Goal: Information Seeking & Learning: Learn about a topic

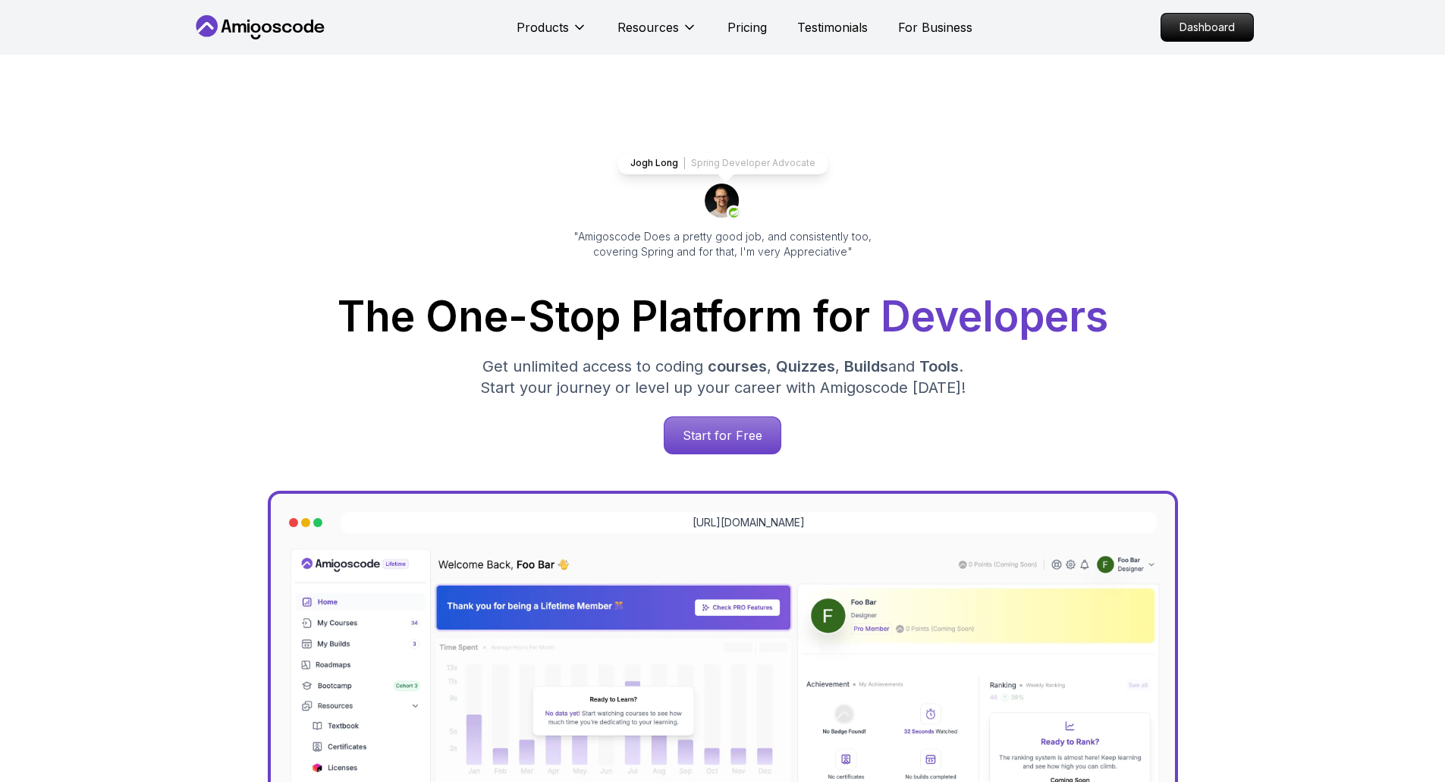
click at [1172, 29] on p "Dashboard" at bounding box center [1207, 27] width 92 height 27
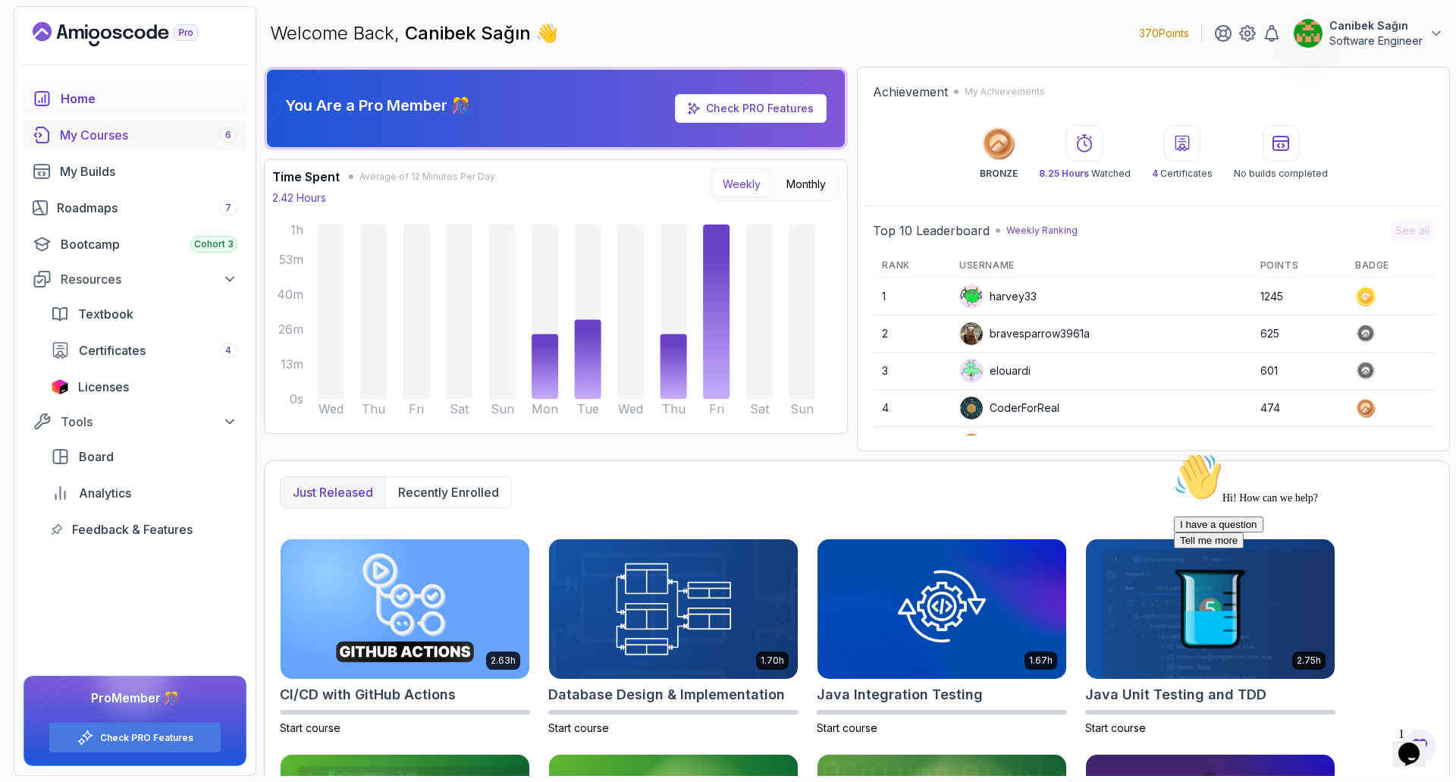
click at [118, 137] on div "My Courses 6" at bounding box center [148, 135] width 177 height 18
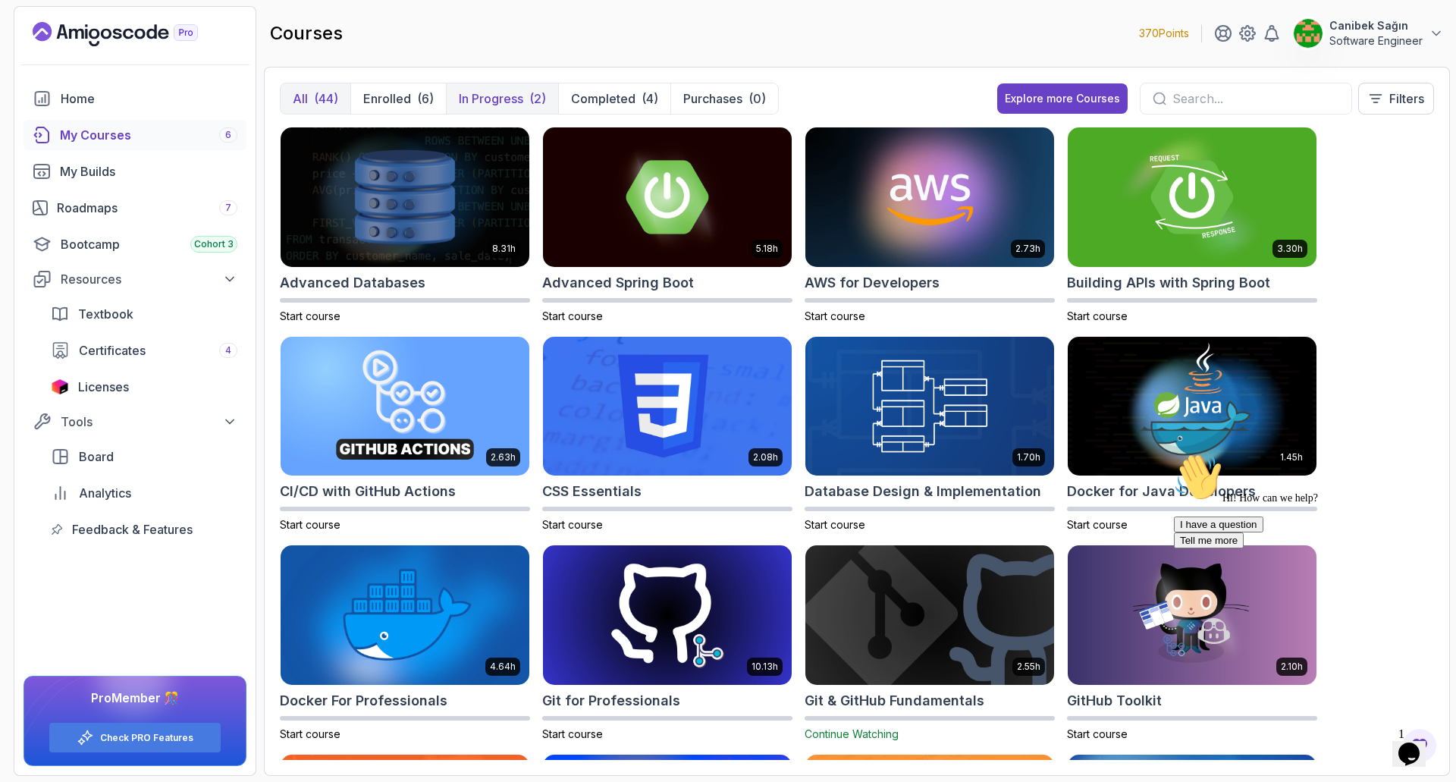
click at [482, 105] on p "In Progress" at bounding box center [491, 99] width 64 height 18
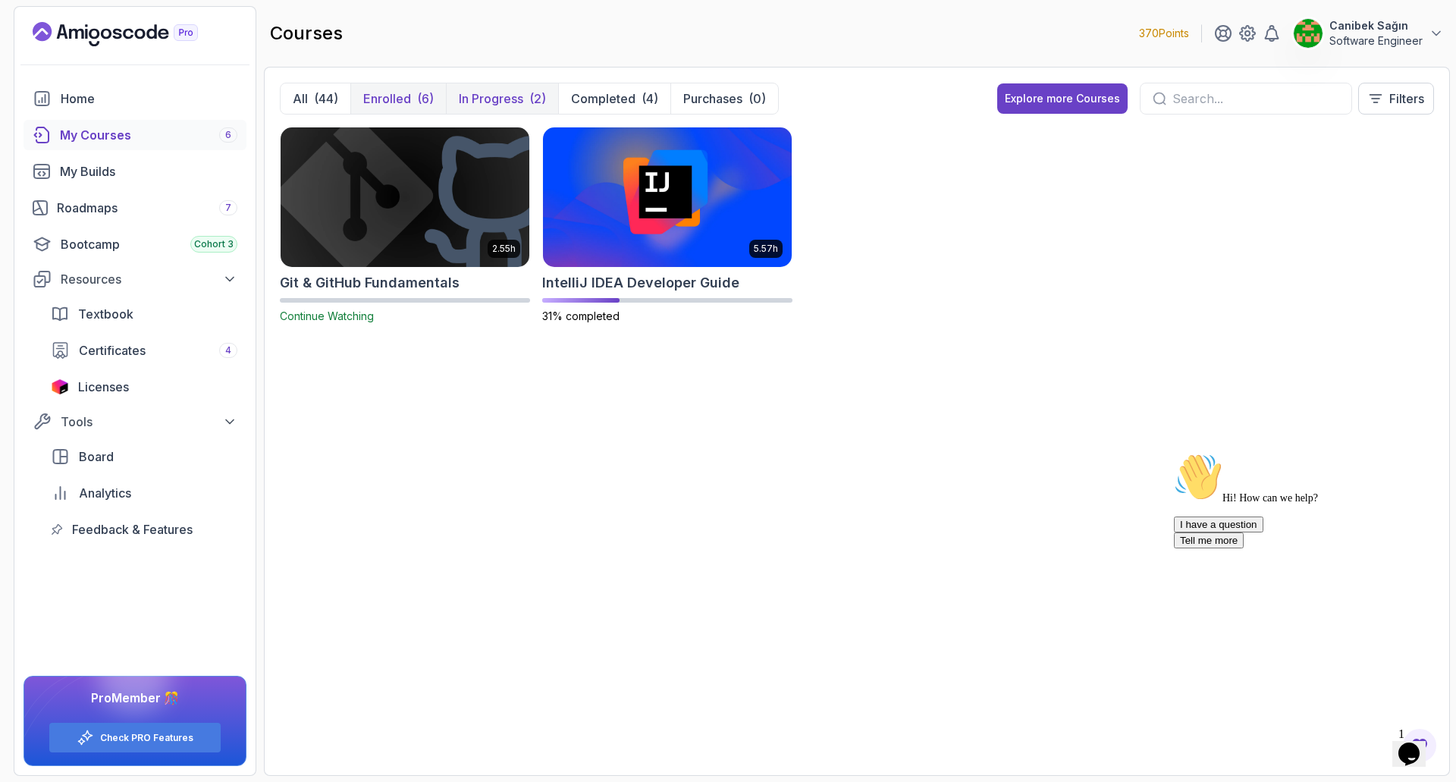
click at [394, 95] on p "Enrolled" at bounding box center [387, 99] width 48 height 18
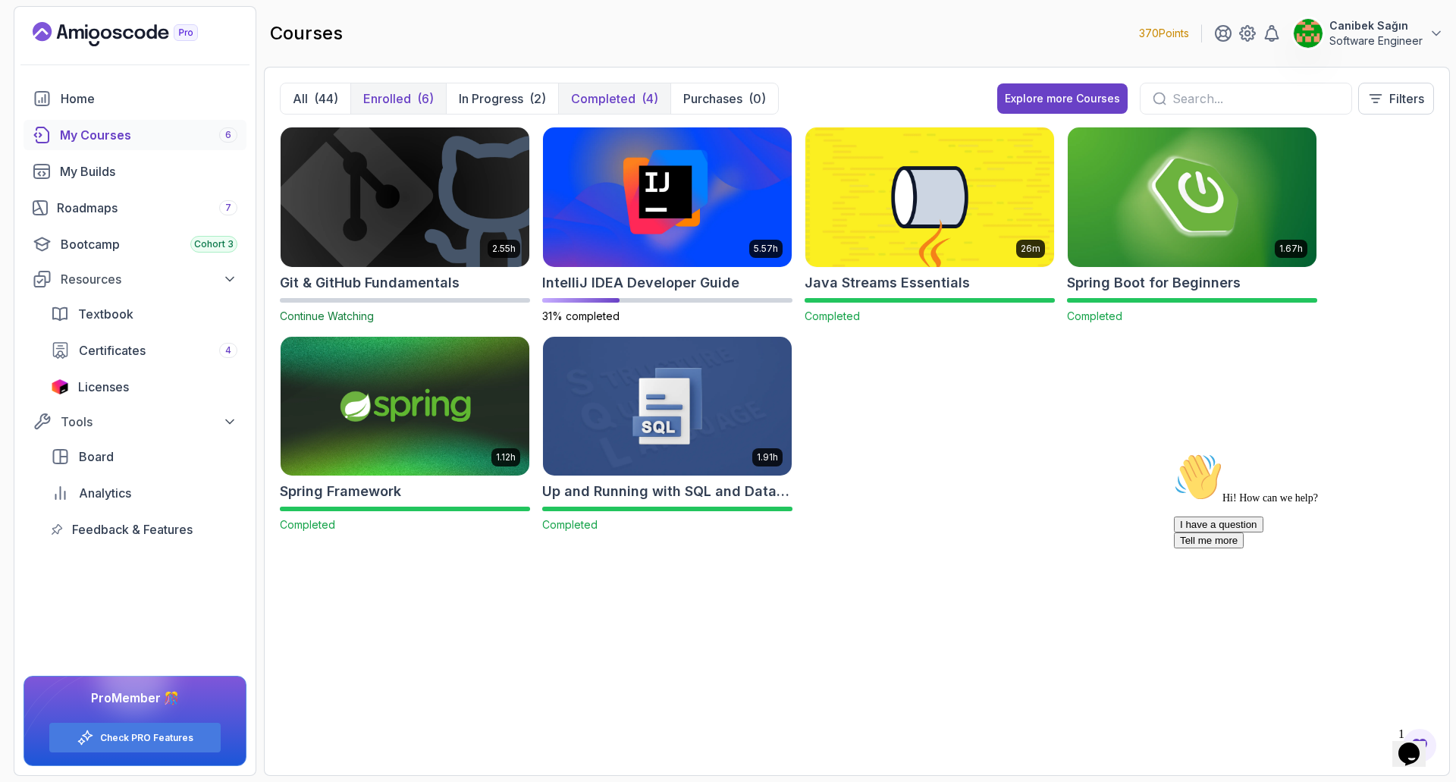
click at [608, 94] on p "Completed" at bounding box center [603, 99] width 64 height 18
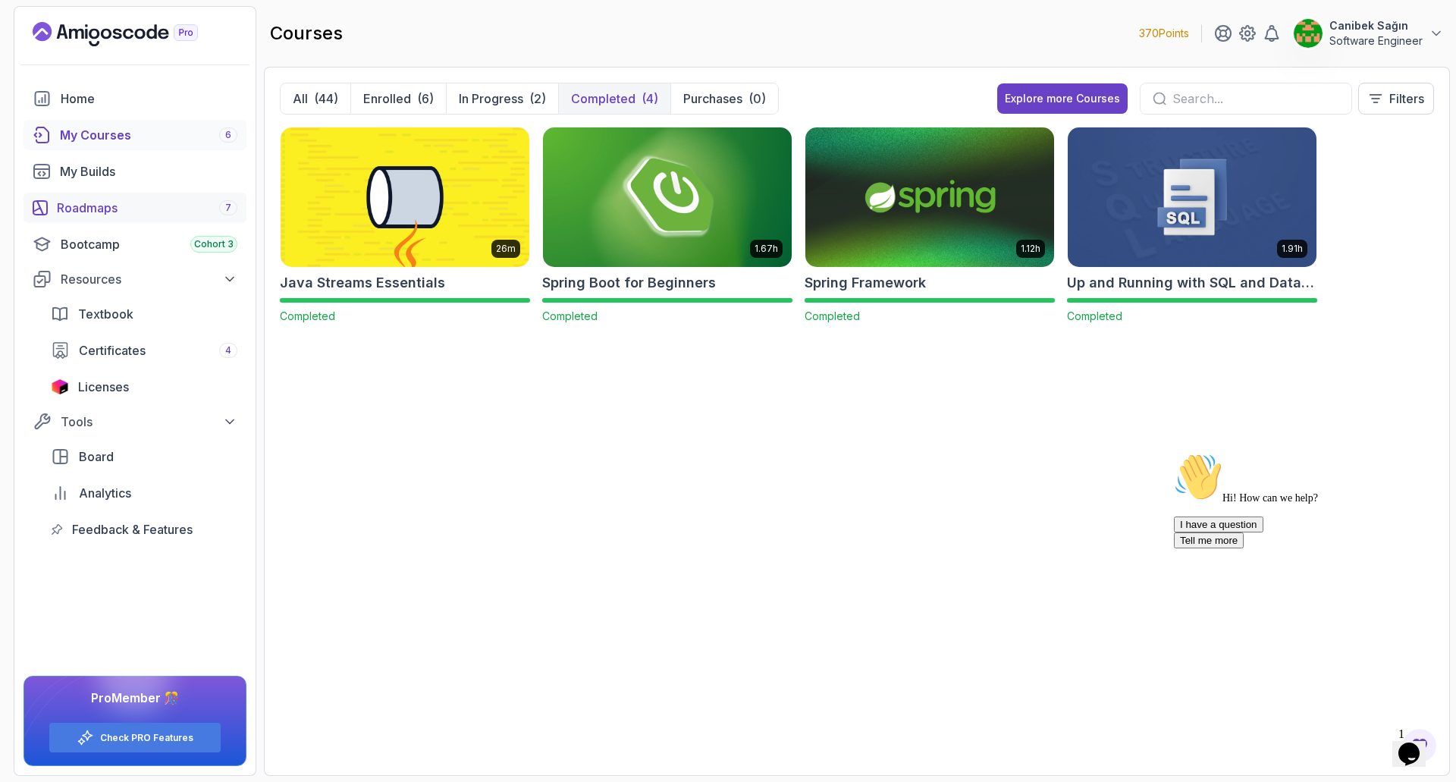
click at [96, 211] on div "Roadmaps 7" at bounding box center [147, 208] width 181 height 18
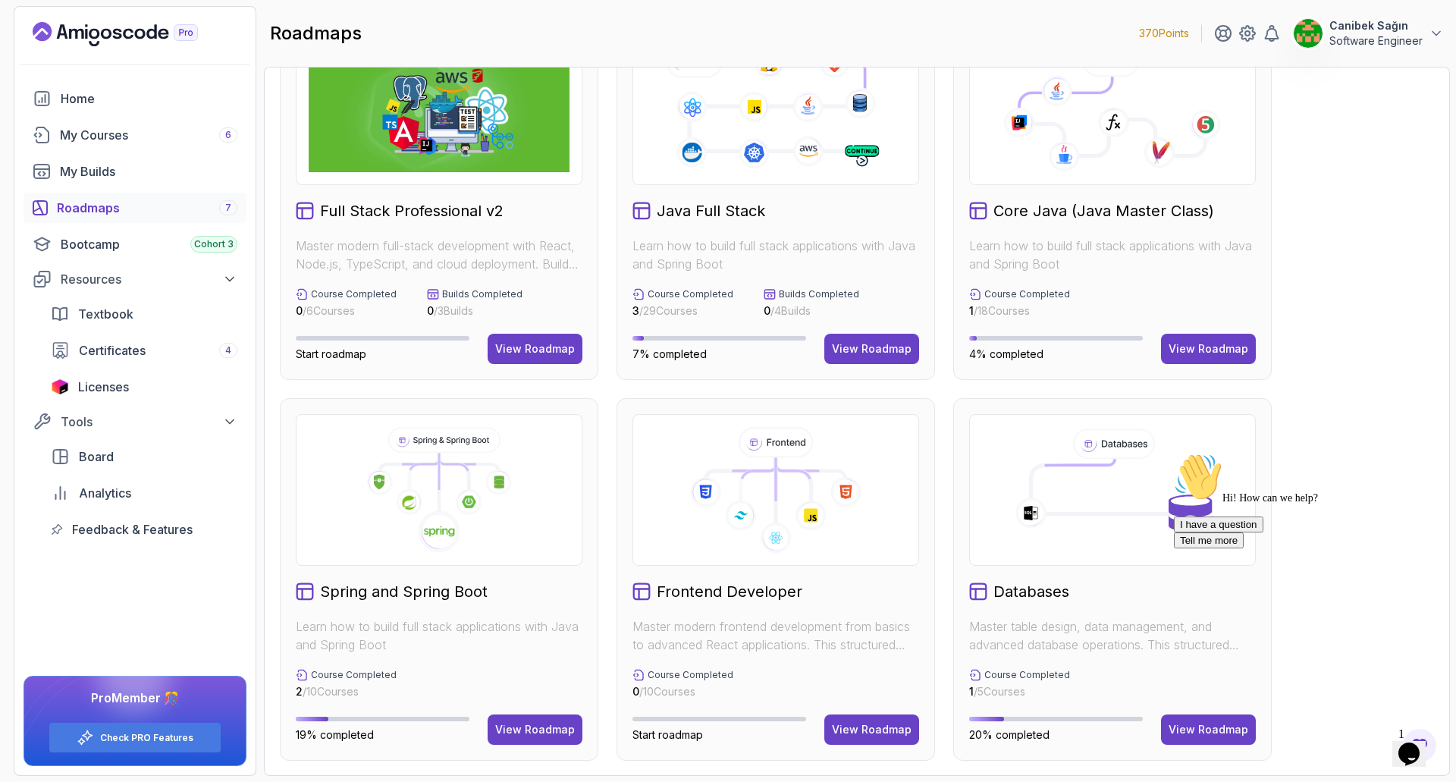
scroll to position [76, 0]
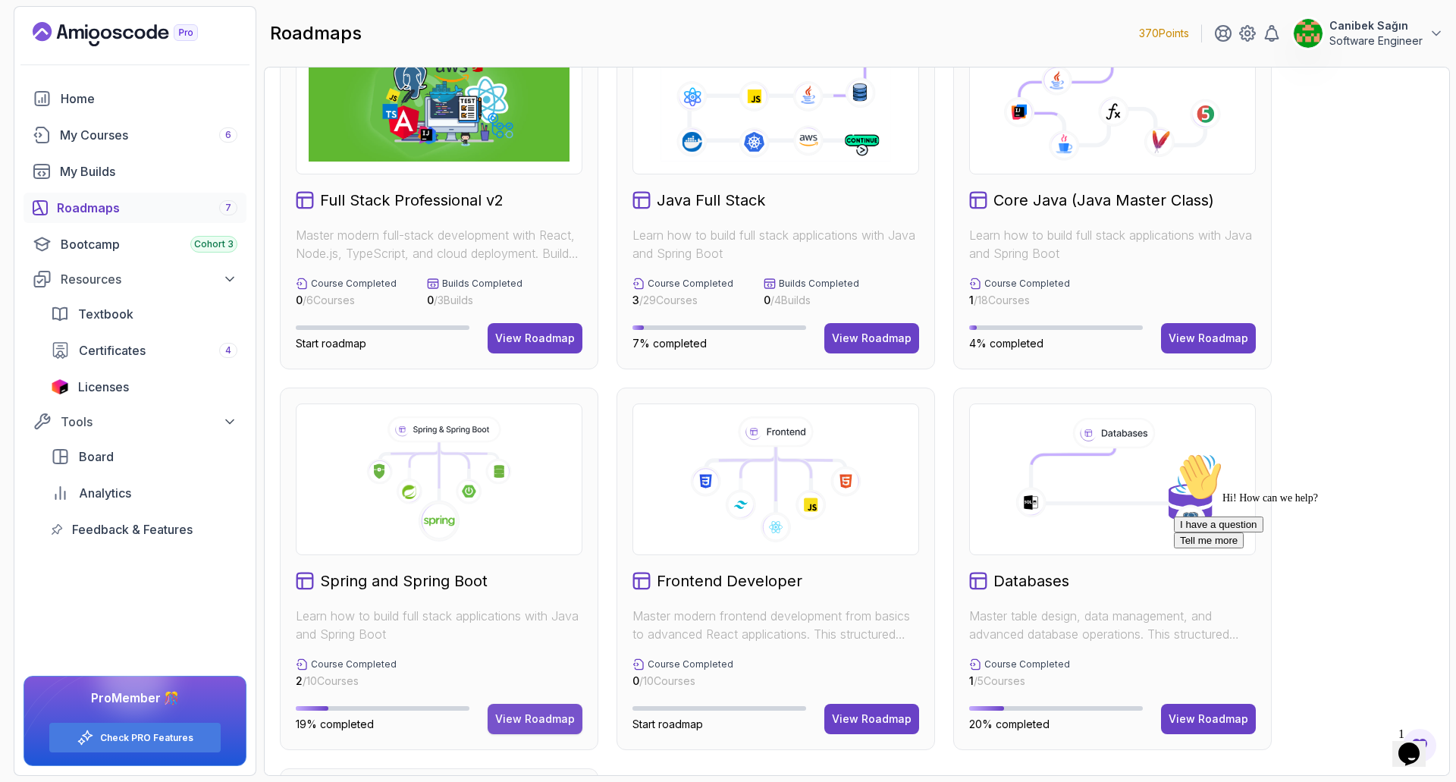
click at [536, 711] on div "View Roadmap" at bounding box center [535, 718] width 80 height 15
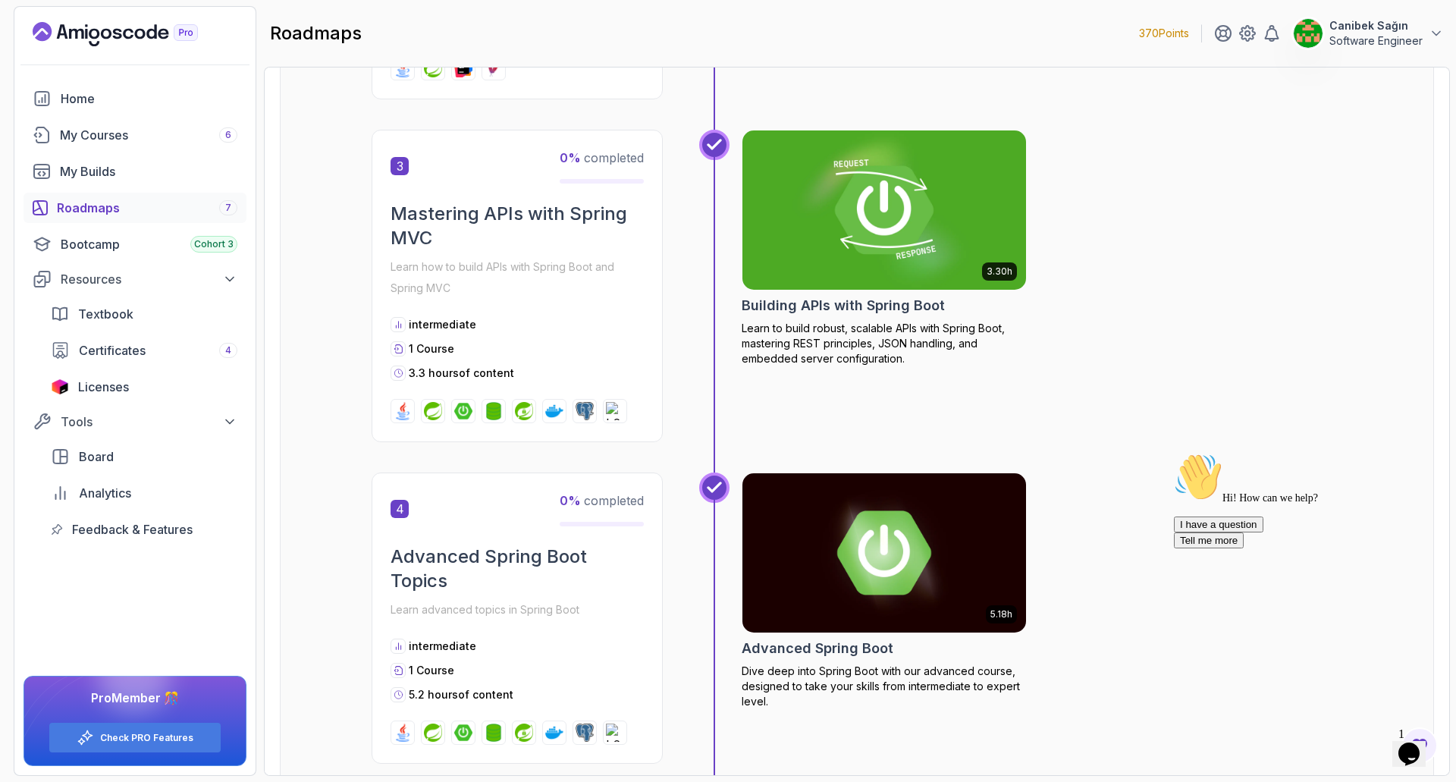
scroll to position [910, 0]
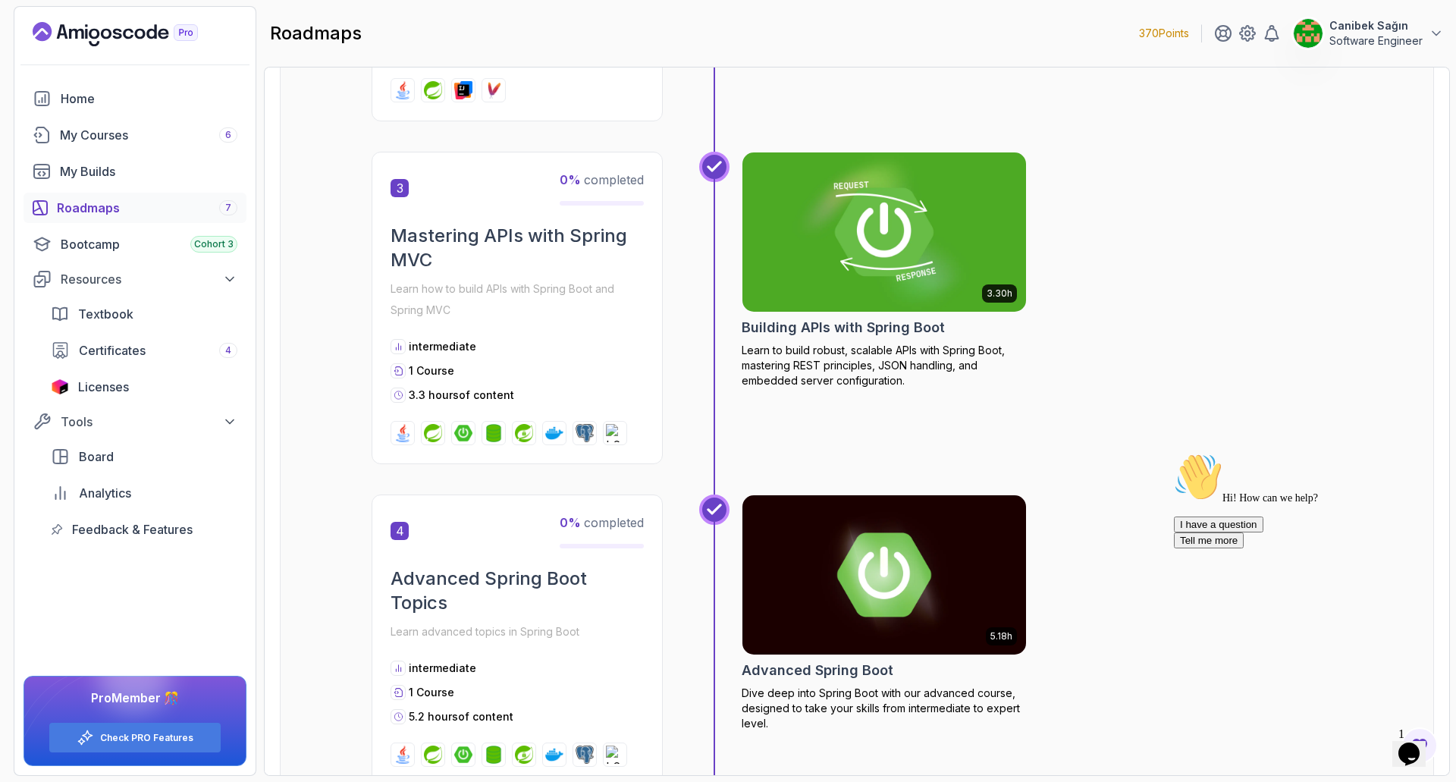
click at [810, 334] on h2 "Building APIs with Spring Boot" at bounding box center [843, 327] width 203 height 21
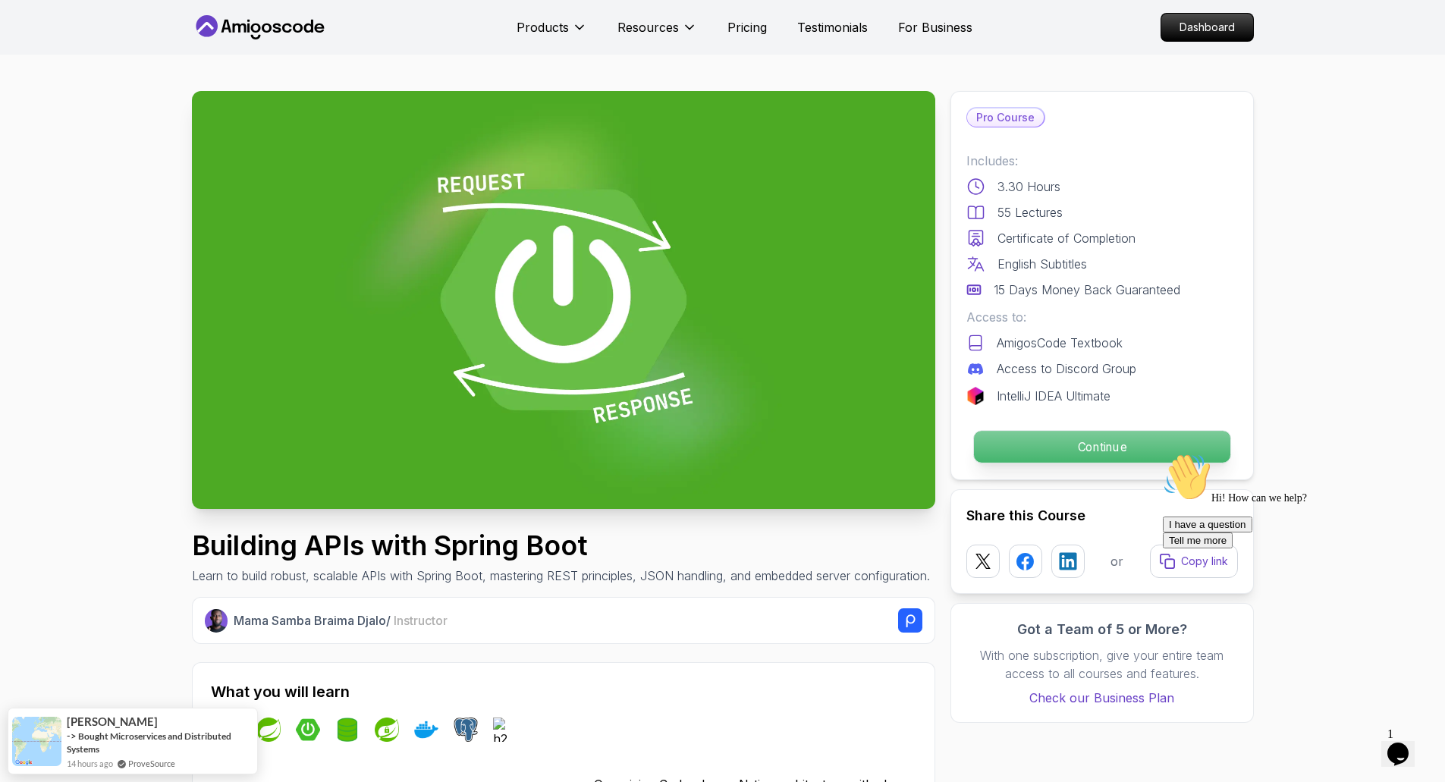
click at [1091, 445] on p "Continue" at bounding box center [1101, 447] width 256 height 32
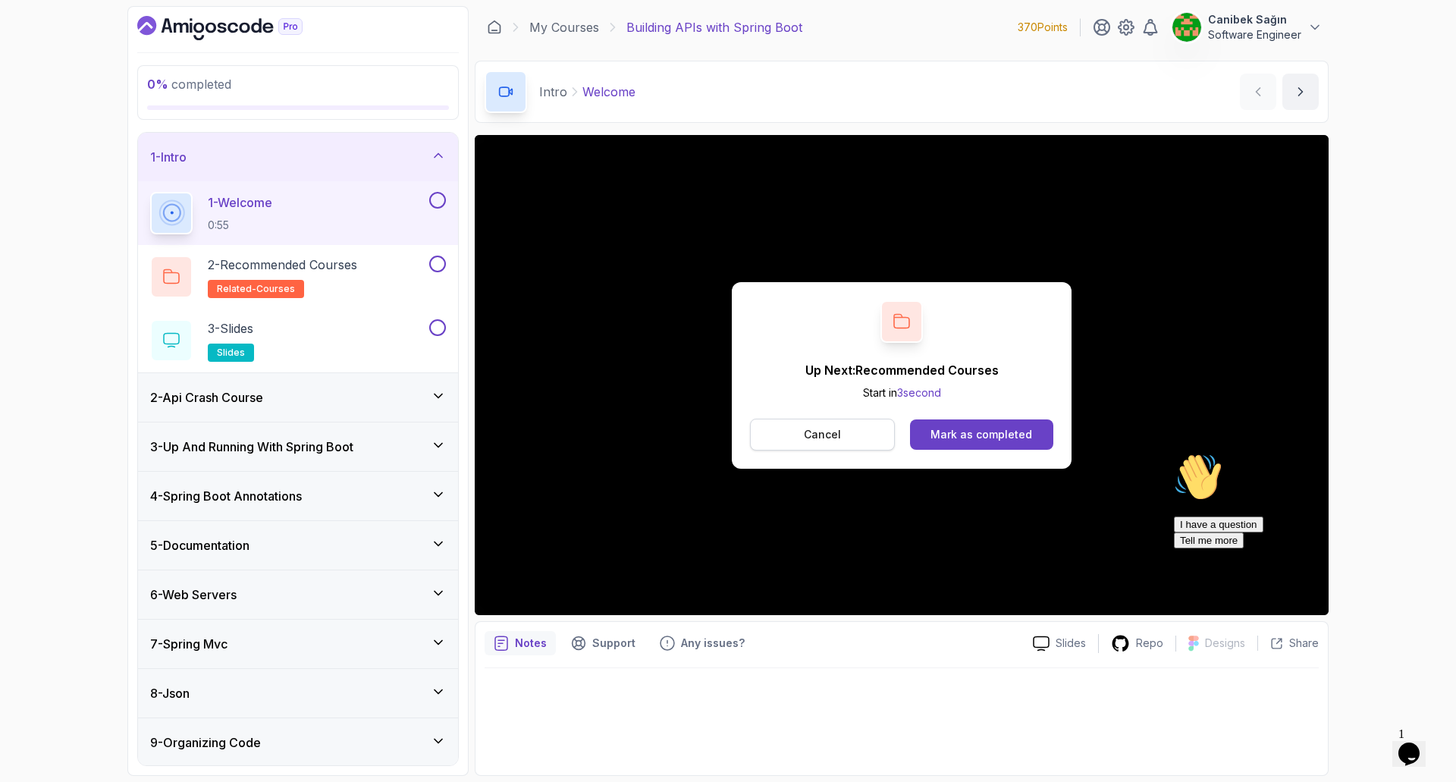
click at [827, 432] on p "Cancel" at bounding box center [822, 434] width 37 height 15
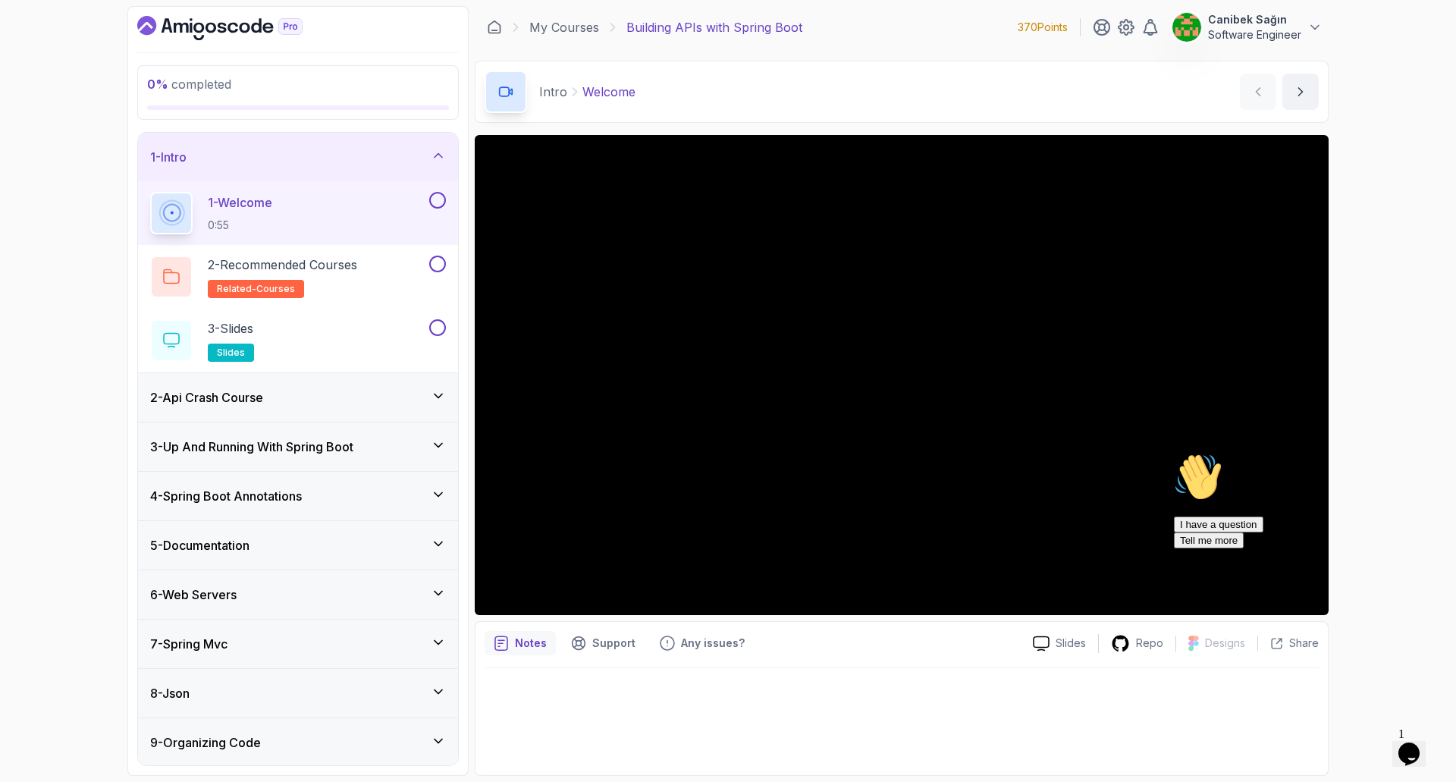
click at [808, 620] on div "Slides Repo Designs Design not available Share Notes Support Any issues? Slides…" at bounding box center [902, 455] width 854 height 641
